Goal: Transaction & Acquisition: Purchase product/service

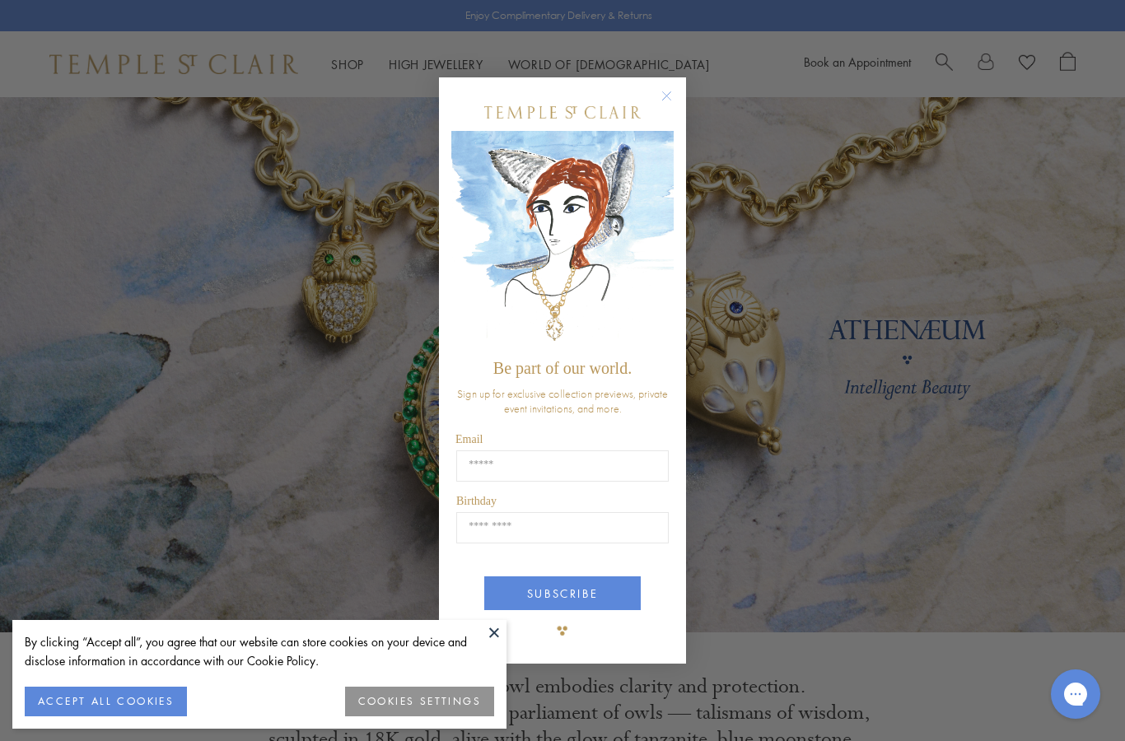
click at [674, 89] on circle "Close dialog" at bounding box center [667, 96] width 20 height 20
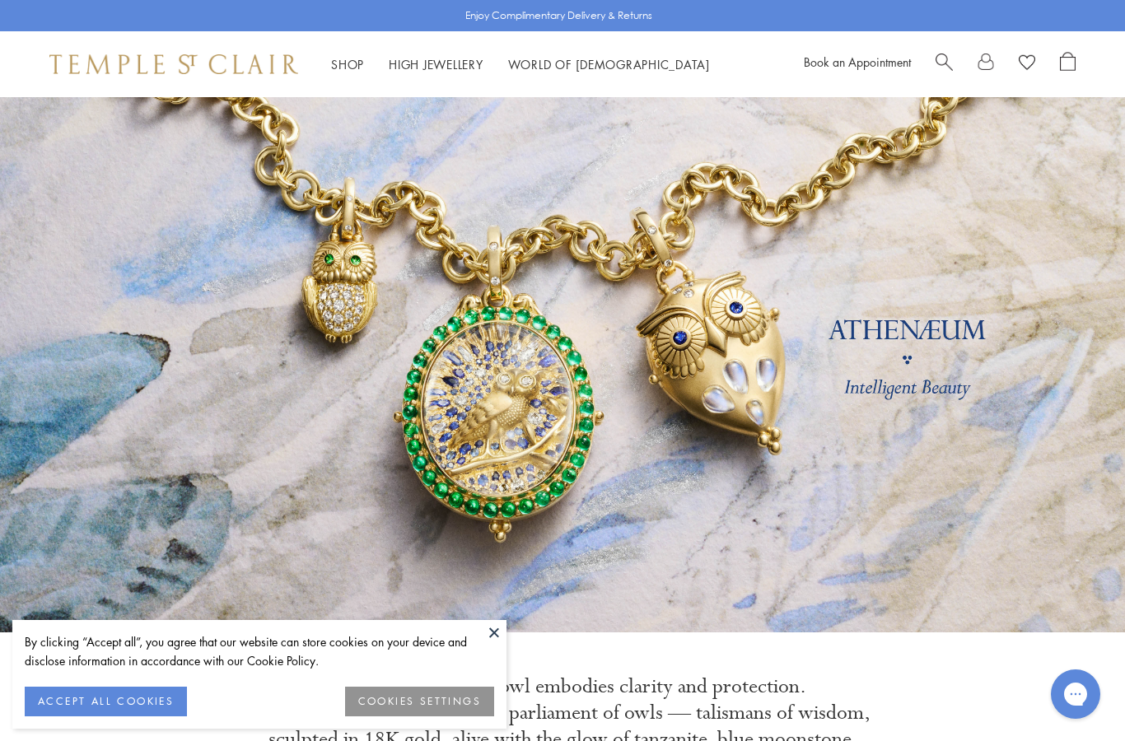
click at [497, 642] on button at bounding box center [494, 632] width 25 height 25
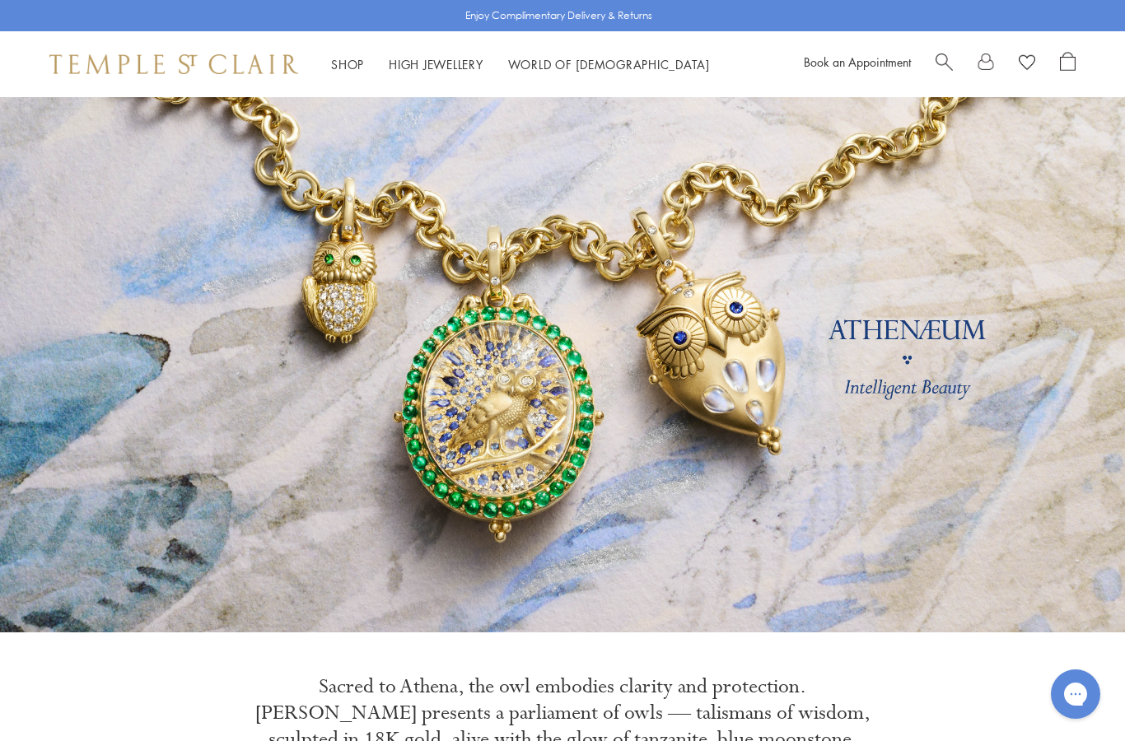
click at [354, 68] on link "Shop Shop" at bounding box center [347, 64] width 33 height 16
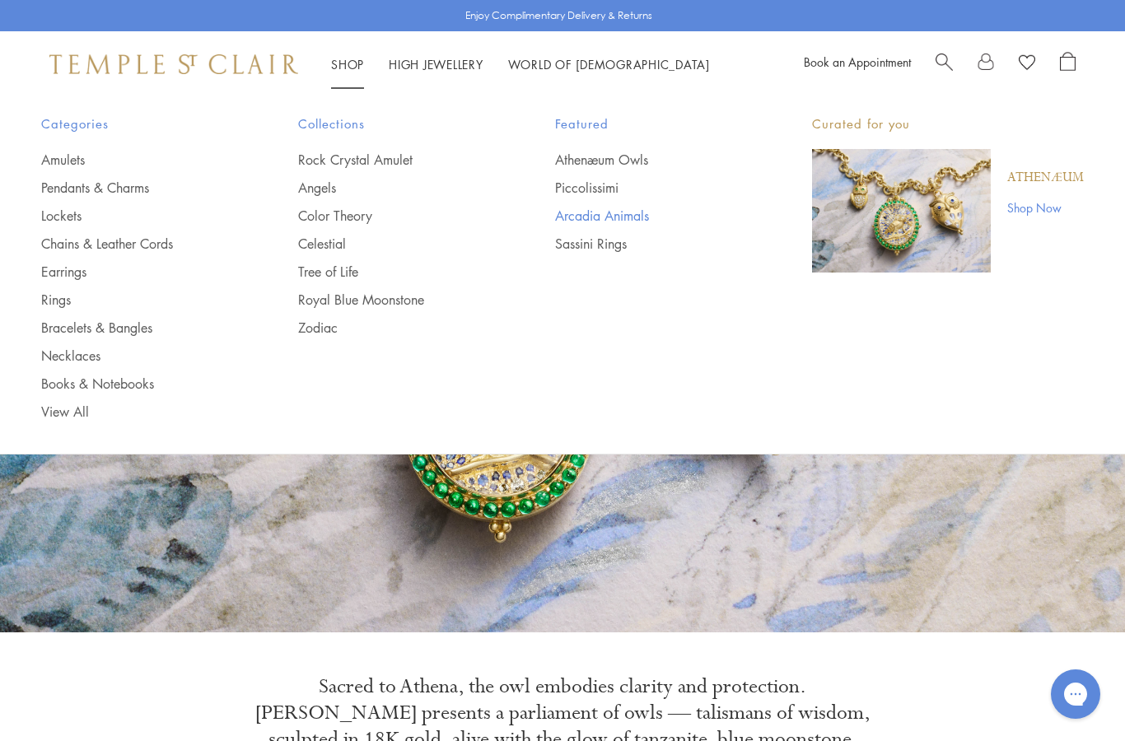
click at [604, 215] on link "Arcadia Animals" at bounding box center [650, 216] width 191 height 18
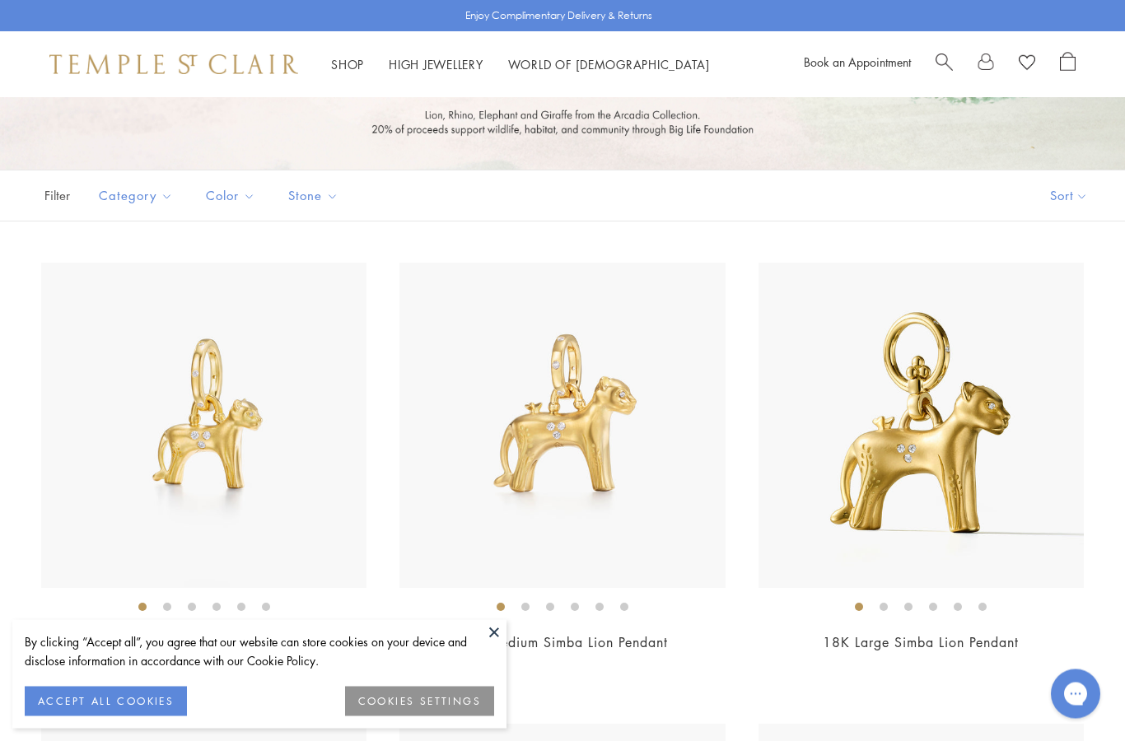
scroll to position [257, 0]
click at [499, 645] on button at bounding box center [494, 632] width 25 height 25
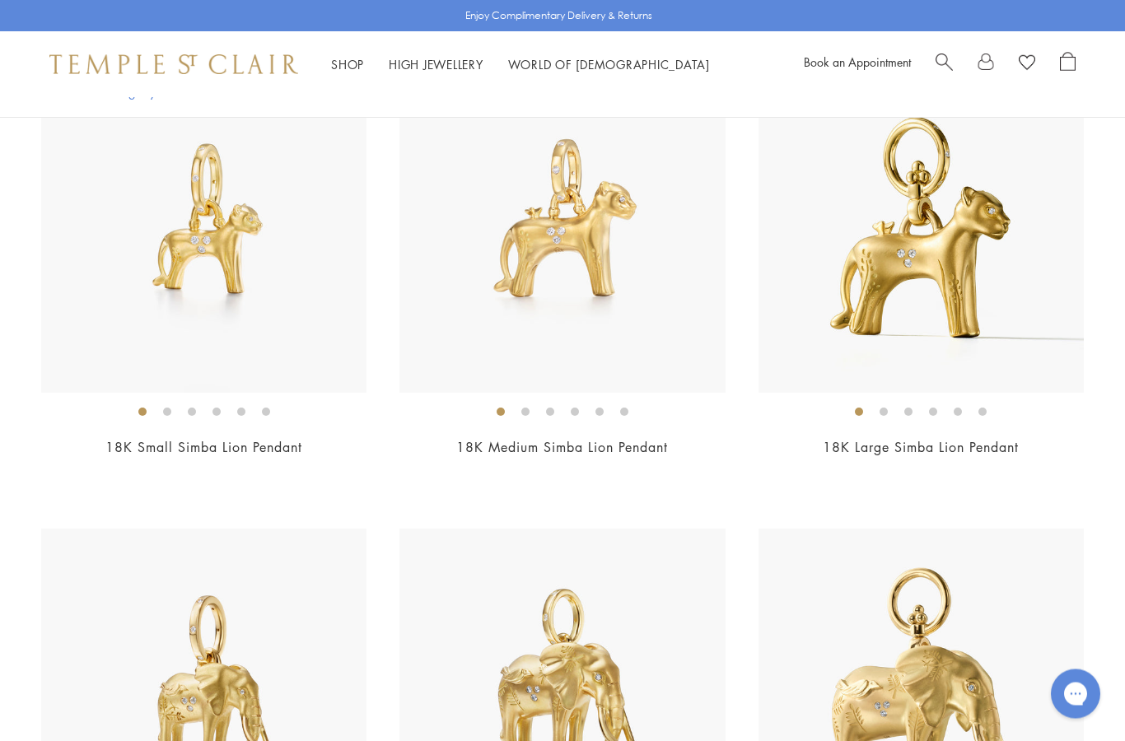
scroll to position [452, 0]
click at [928, 658] on img at bounding box center [920, 691] width 325 height 325
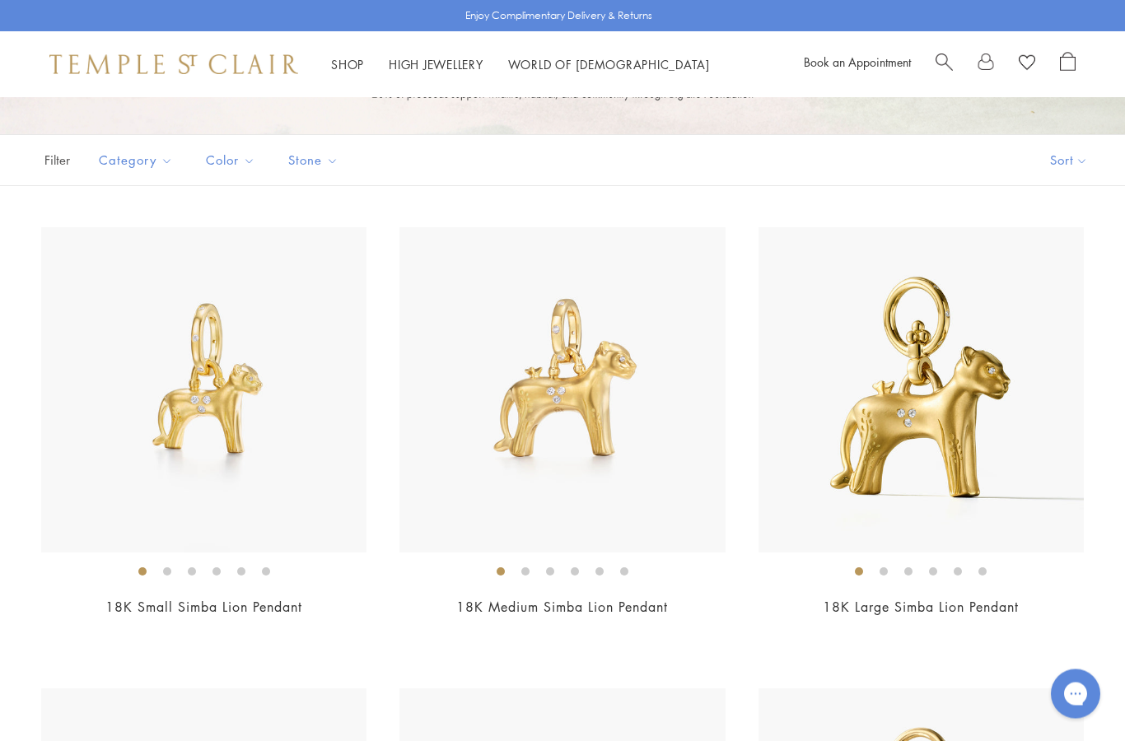
scroll to position [287, 0]
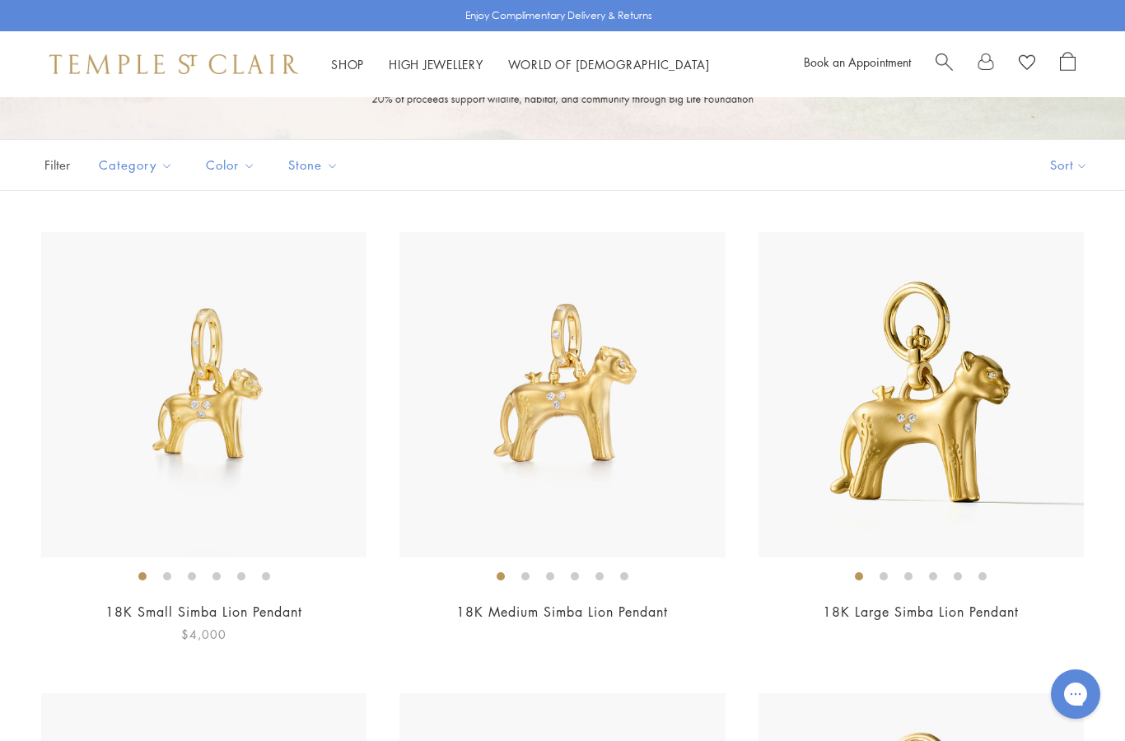
click at [217, 418] on img at bounding box center [203, 394] width 325 height 325
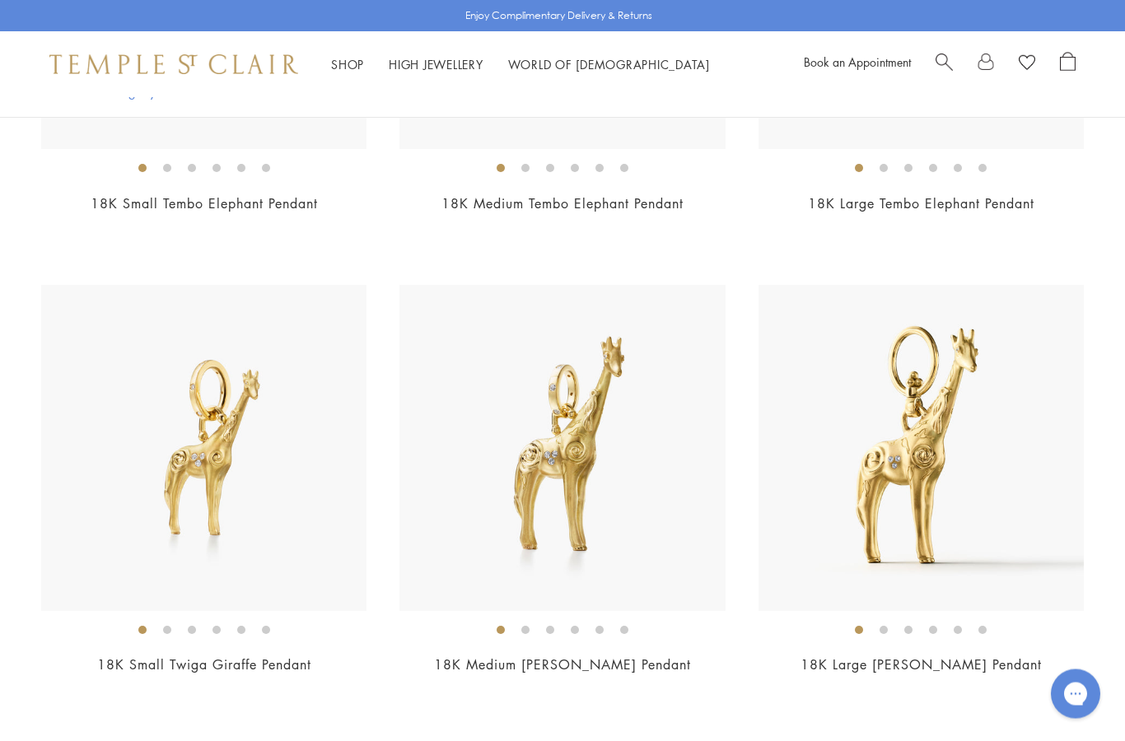
scroll to position [1158, 0]
click at [212, 452] on img at bounding box center [203, 446] width 325 height 325
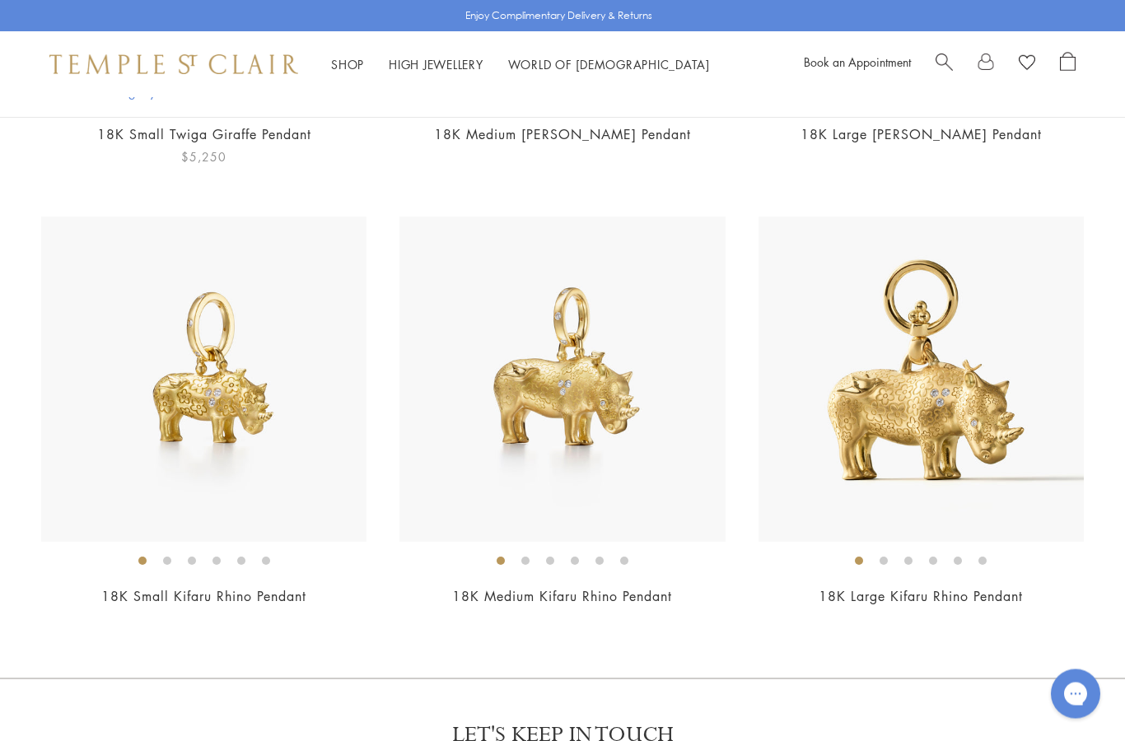
scroll to position [1688, 0]
click at [219, 398] on img at bounding box center [203, 378] width 325 height 325
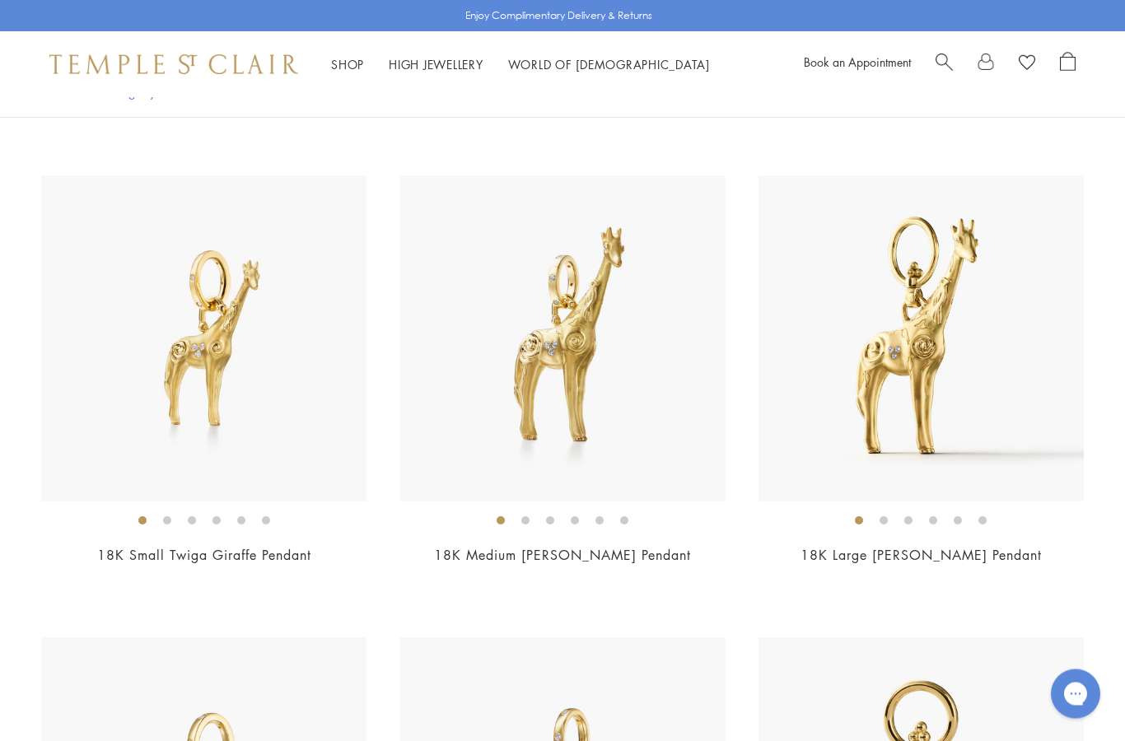
scroll to position [1267, 0]
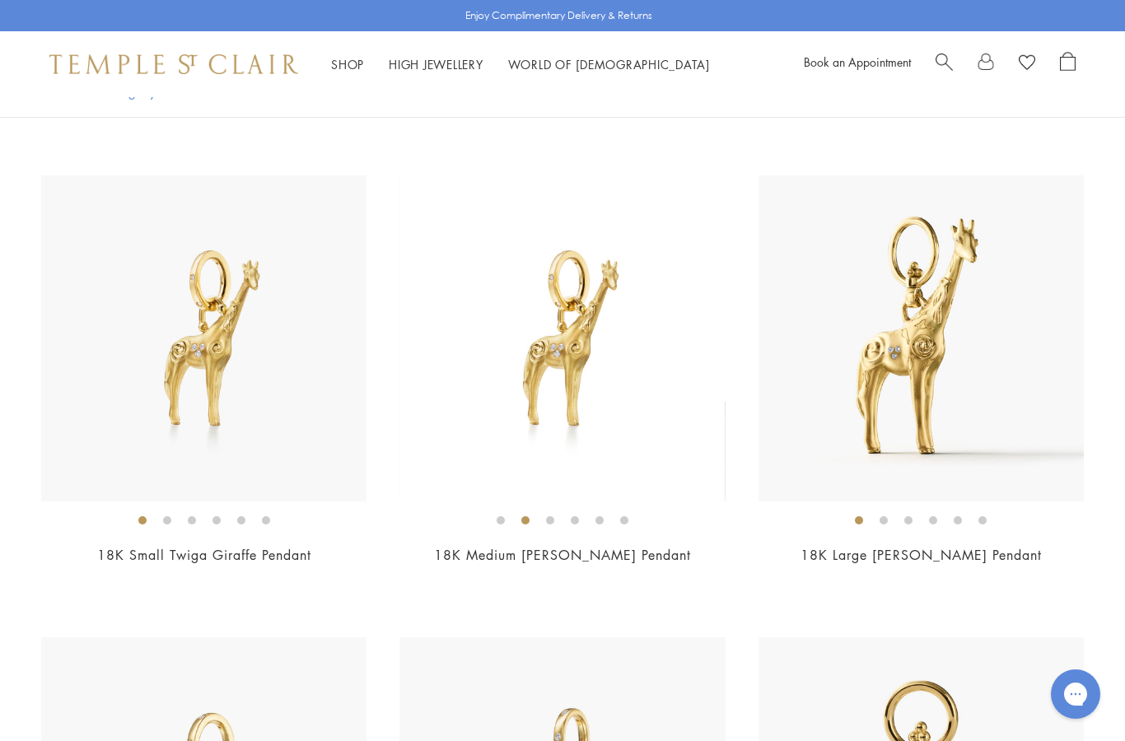
click at [350, 70] on link "Shop Shop" at bounding box center [347, 64] width 33 height 16
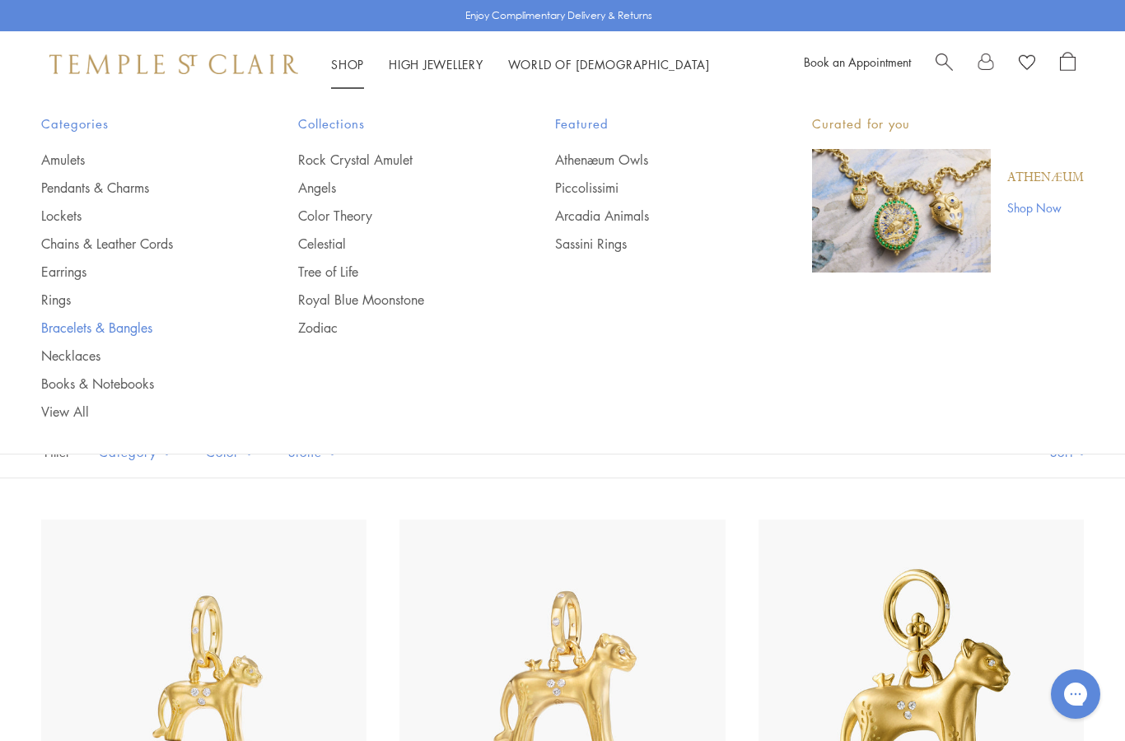
click at [138, 334] on link "Bracelets & Bangles" at bounding box center [136, 328] width 191 height 18
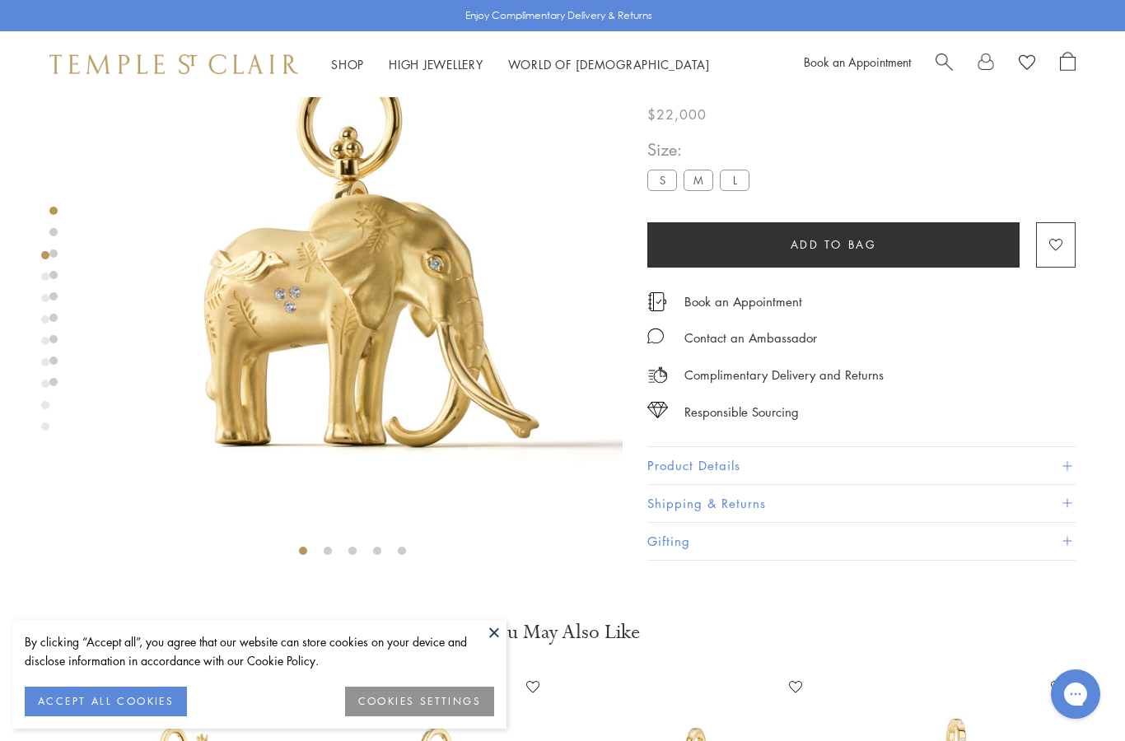
click at [666, 183] on label "S" at bounding box center [662, 180] width 30 height 21
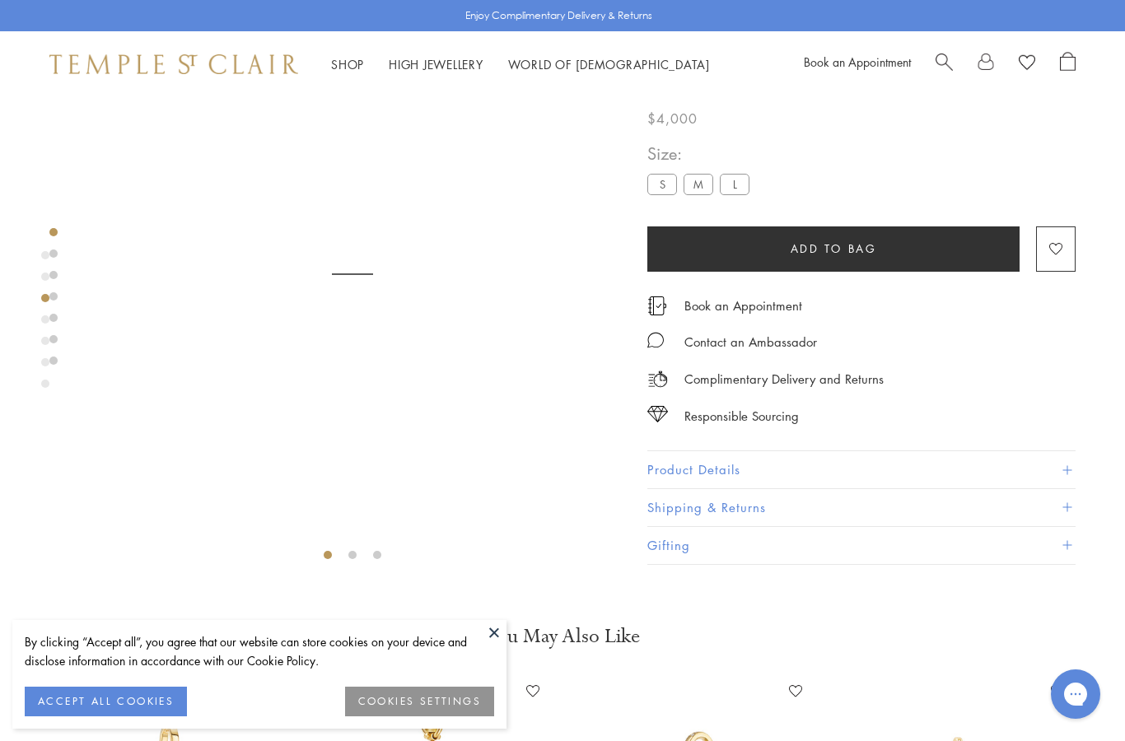
scroll to position [97, 0]
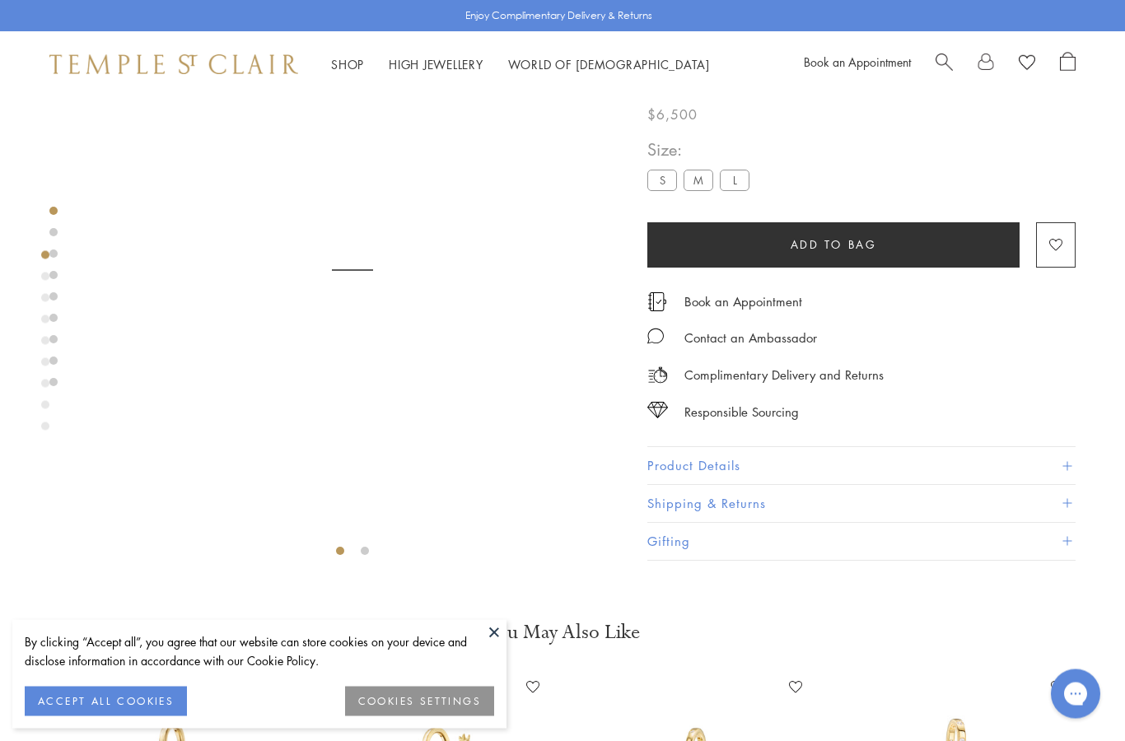
scroll to position [97, 0]
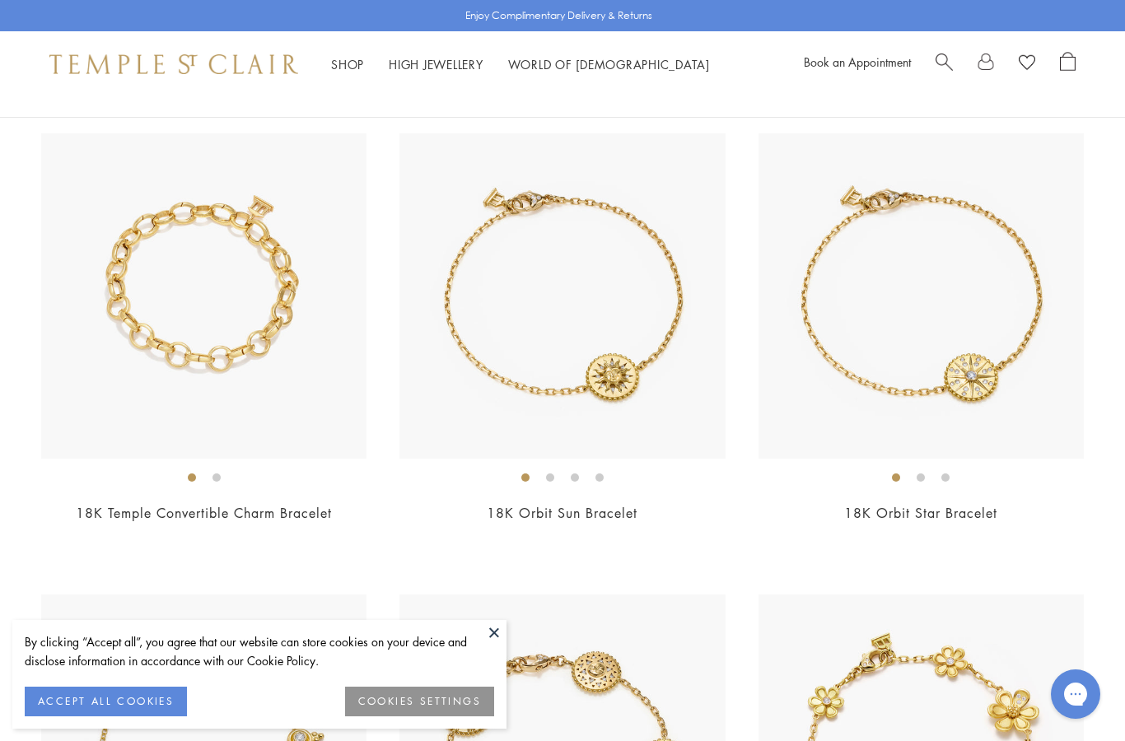
scroll to position [1548, 0]
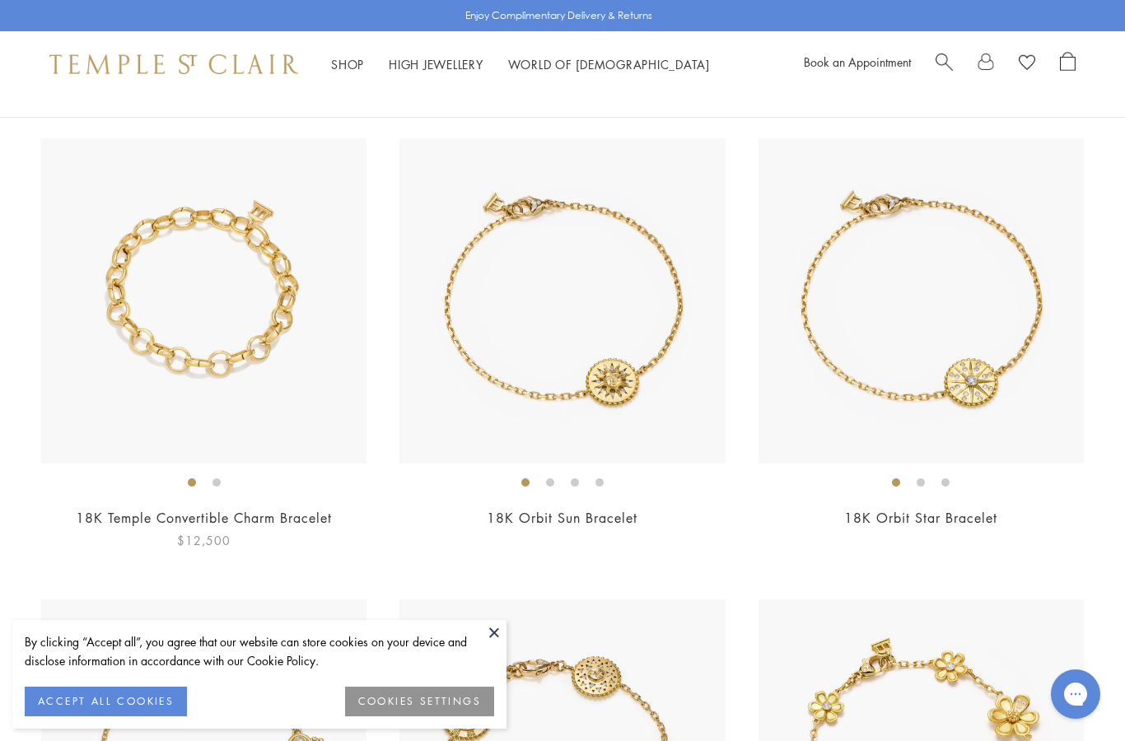
click at [211, 320] on img at bounding box center [203, 300] width 325 height 325
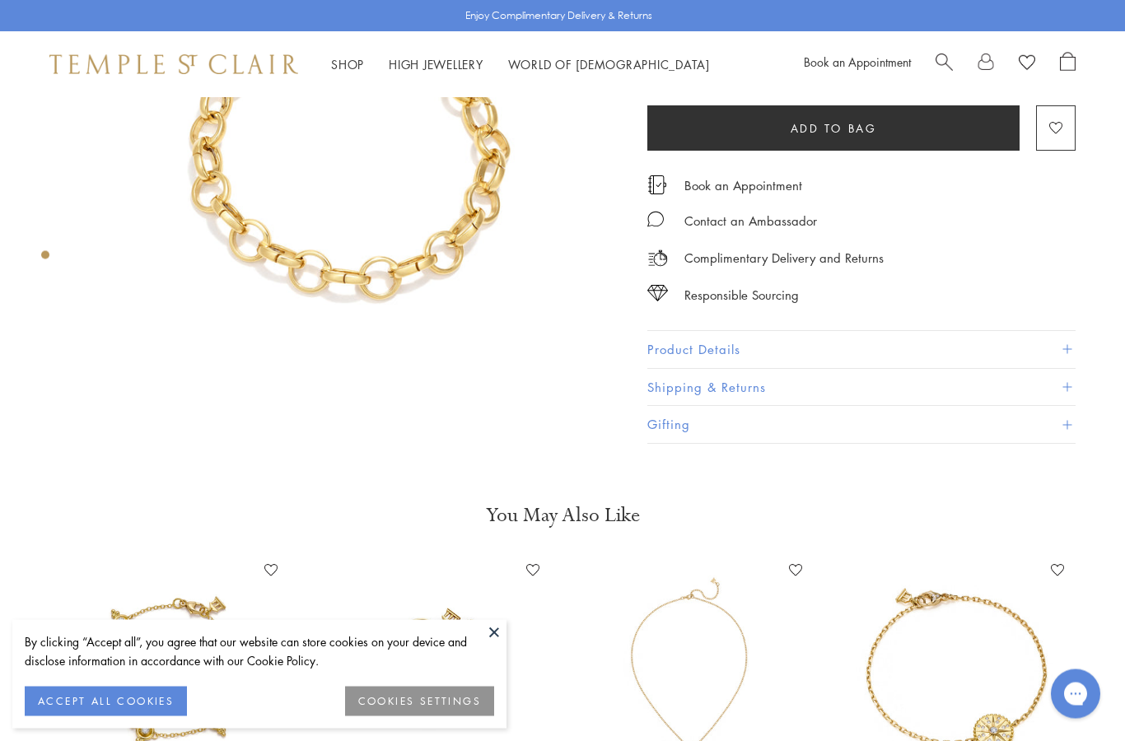
scroll to position [211, 0]
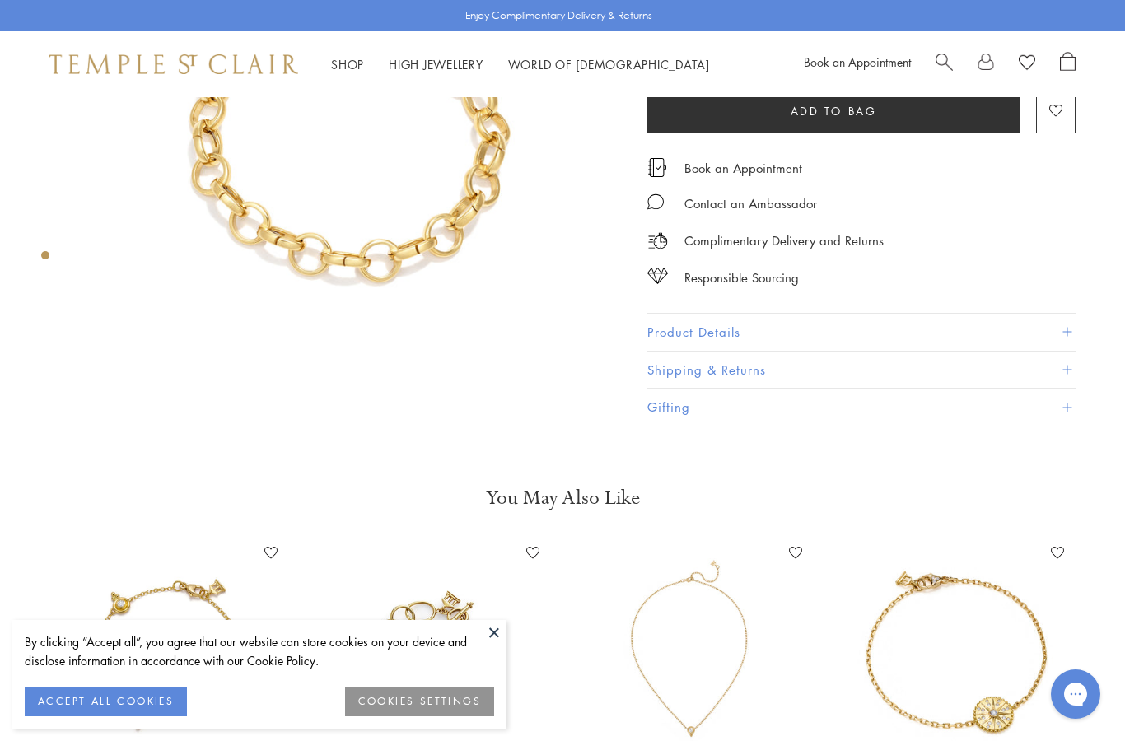
click at [488, 645] on button at bounding box center [494, 632] width 25 height 25
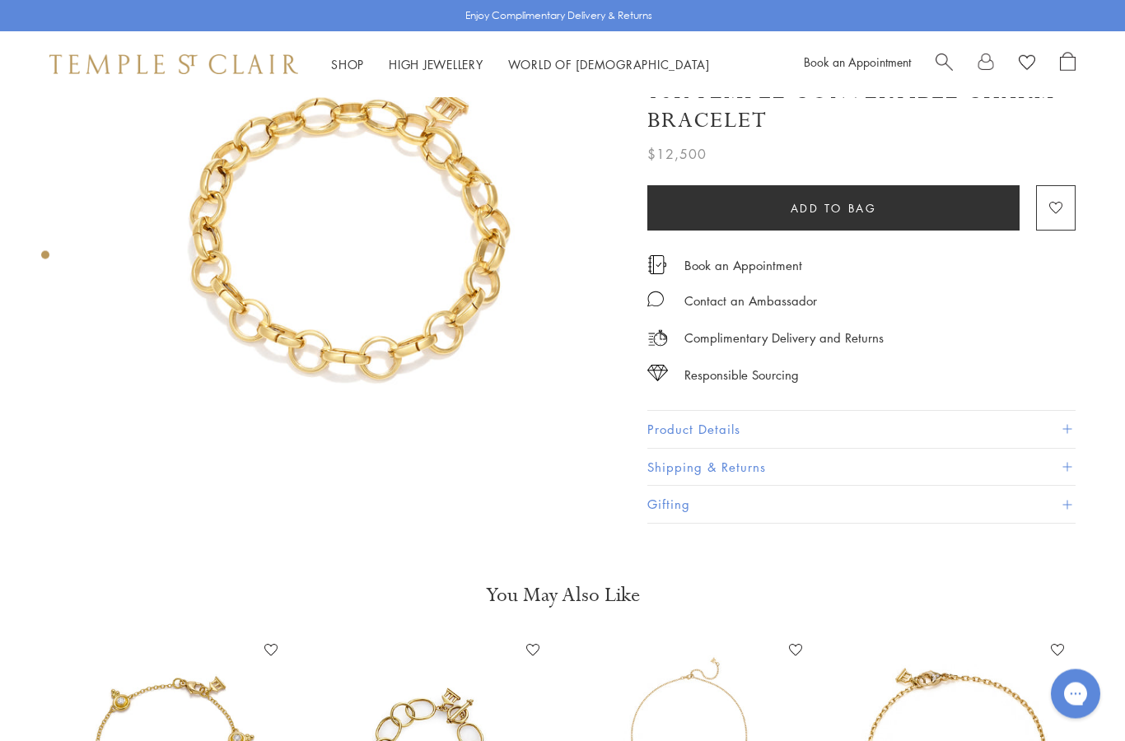
scroll to position [114, 0]
click at [1088, 440] on div "18K [DEMOGRAPHIC_DATA] Convertible Charm Bracelet $12,500 Crafted in our signat…" at bounding box center [886, 254] width 478 height 540
click at [1066, 434] on span at bounding box center [1066, 429] width 9 height 9
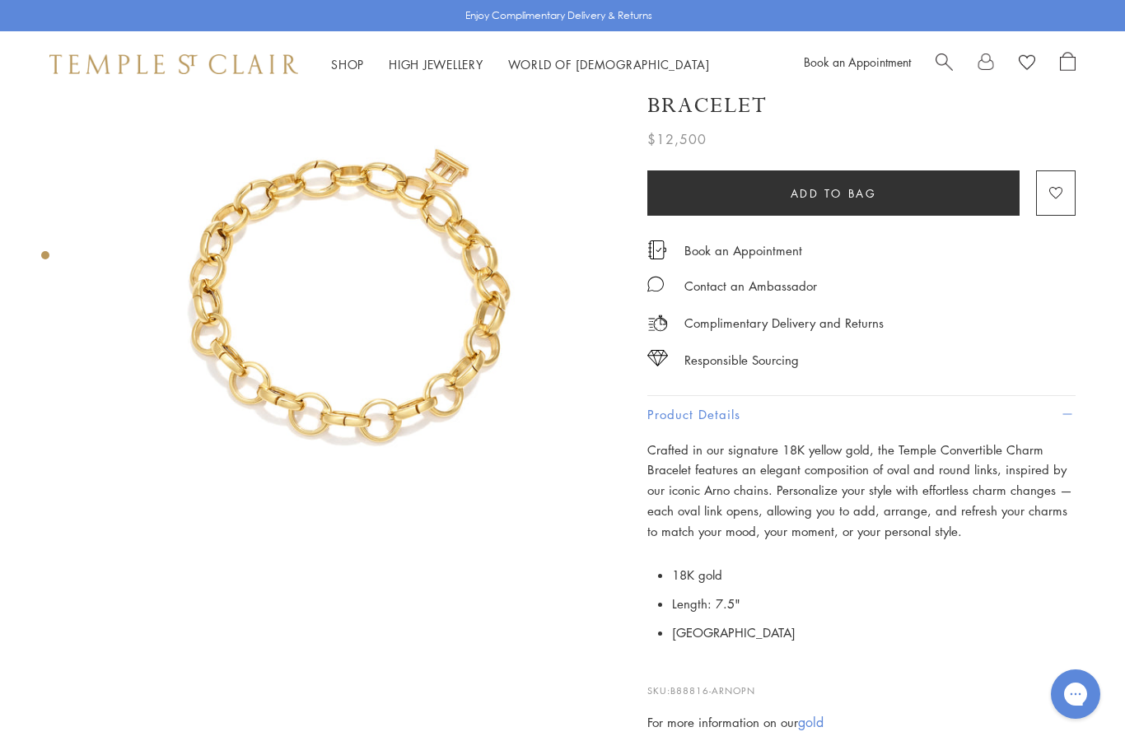
scroll to position [0, 0]
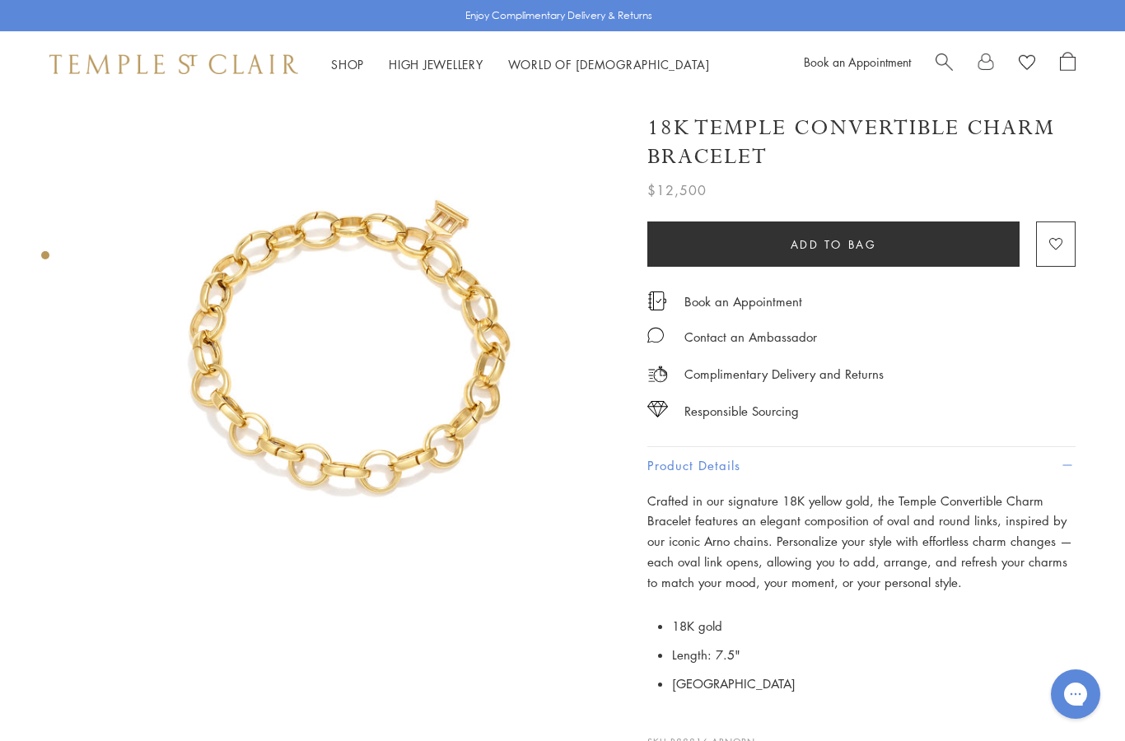
click at [1021, 447] on button "Product Details" at bounding box center [861, 465] width 428 height 37
